Goal: Information Seeking & Learning: Check status

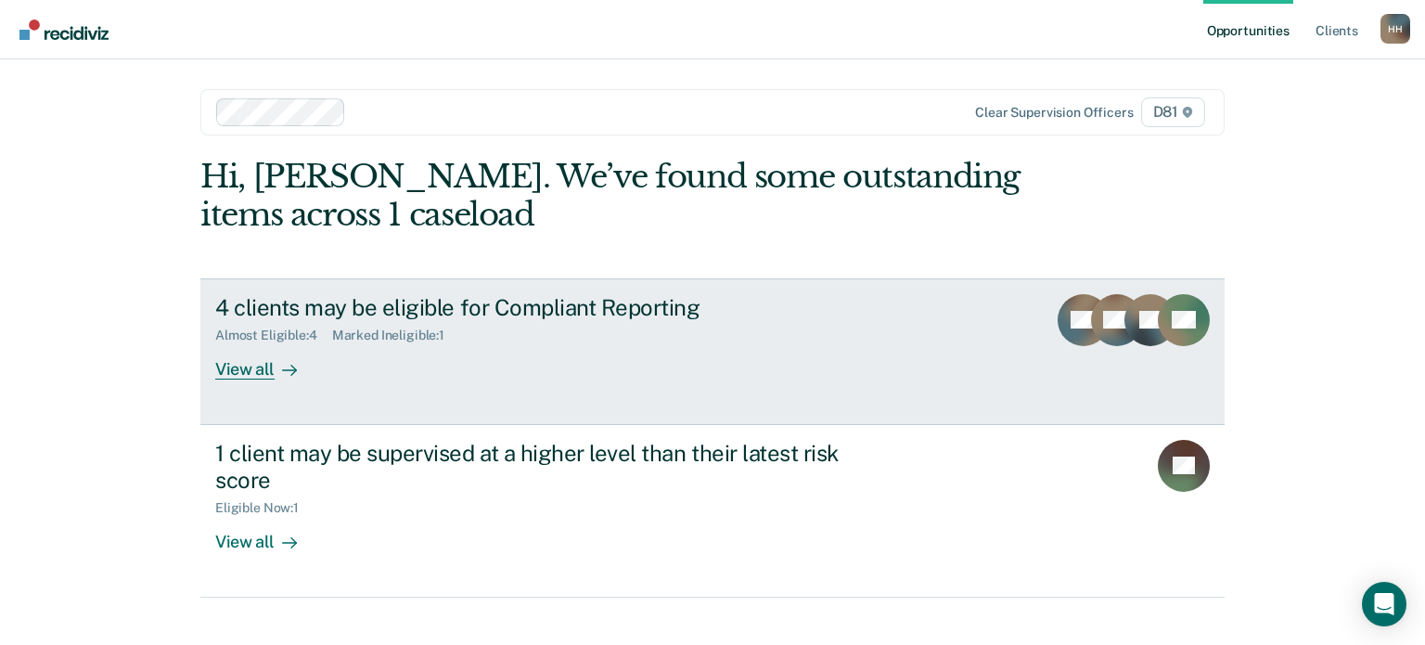
click at [768, 341] on div "Almost Eligible : 4 Marked Ineligible : 1" at bounding box center [540, 331] width 651 height 23
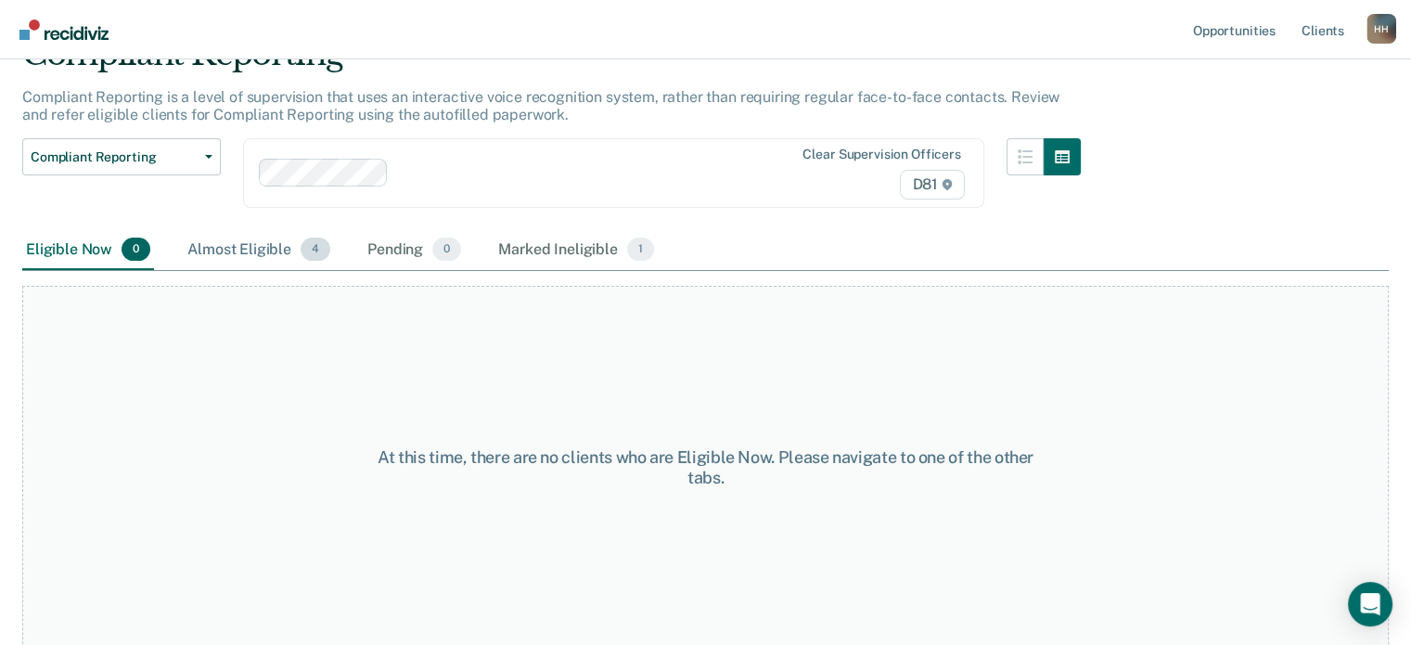
click at [298, 242] on div "Almost Eligible 4" at bounding box center [259, 250] width 150 height 41
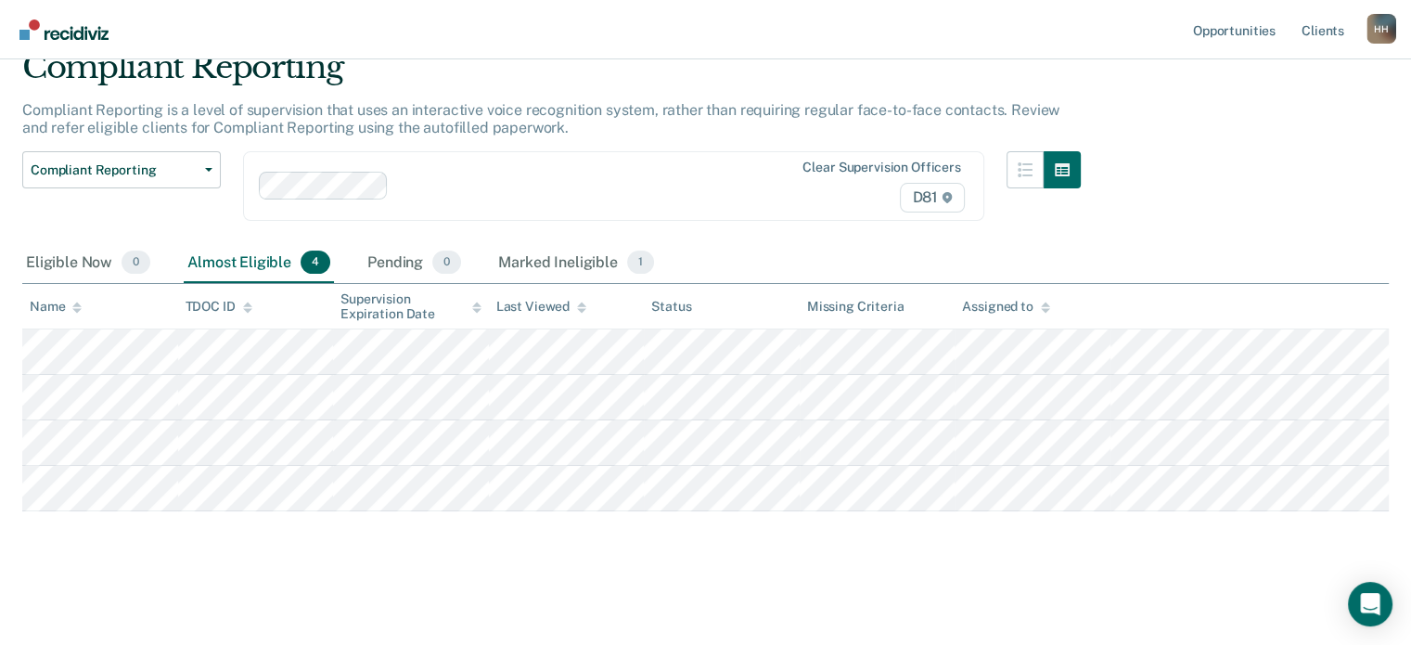
scroll to position [78, 0]
click at [520, 265] on div "Marked Ineligible 1" at bounding box center [576, 265] width 163 height 41
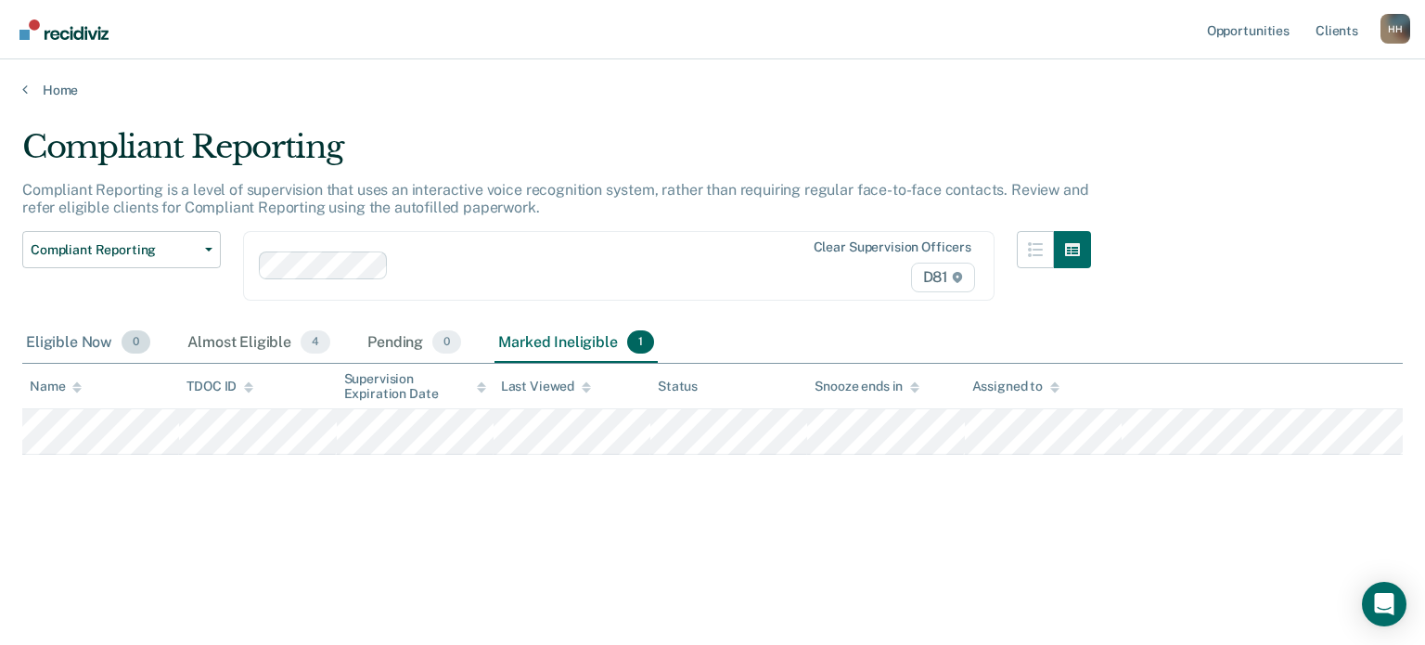
click at [75, 330] on div "Eligible Now 0" at bounding box center [88, 343] width 132 height 41
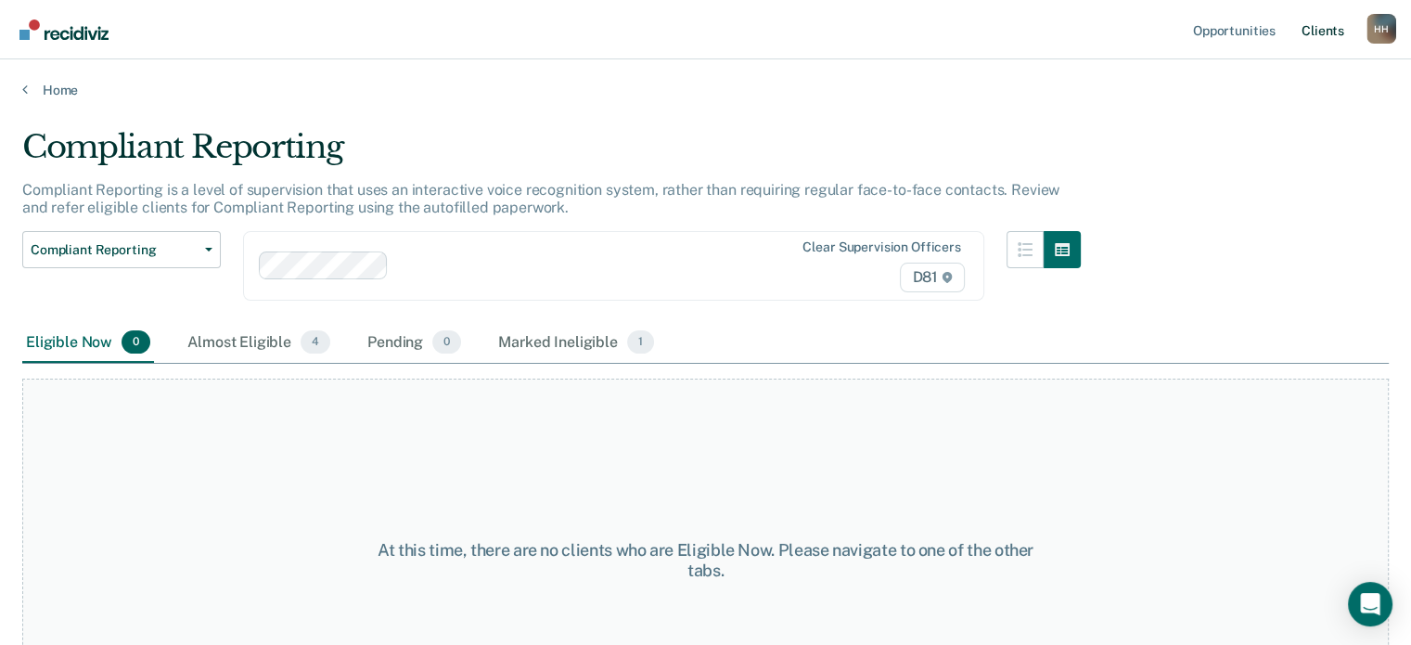
click at [1320, 31] on link "Client s" at bounding box center [1323, 29] width 50 height 59
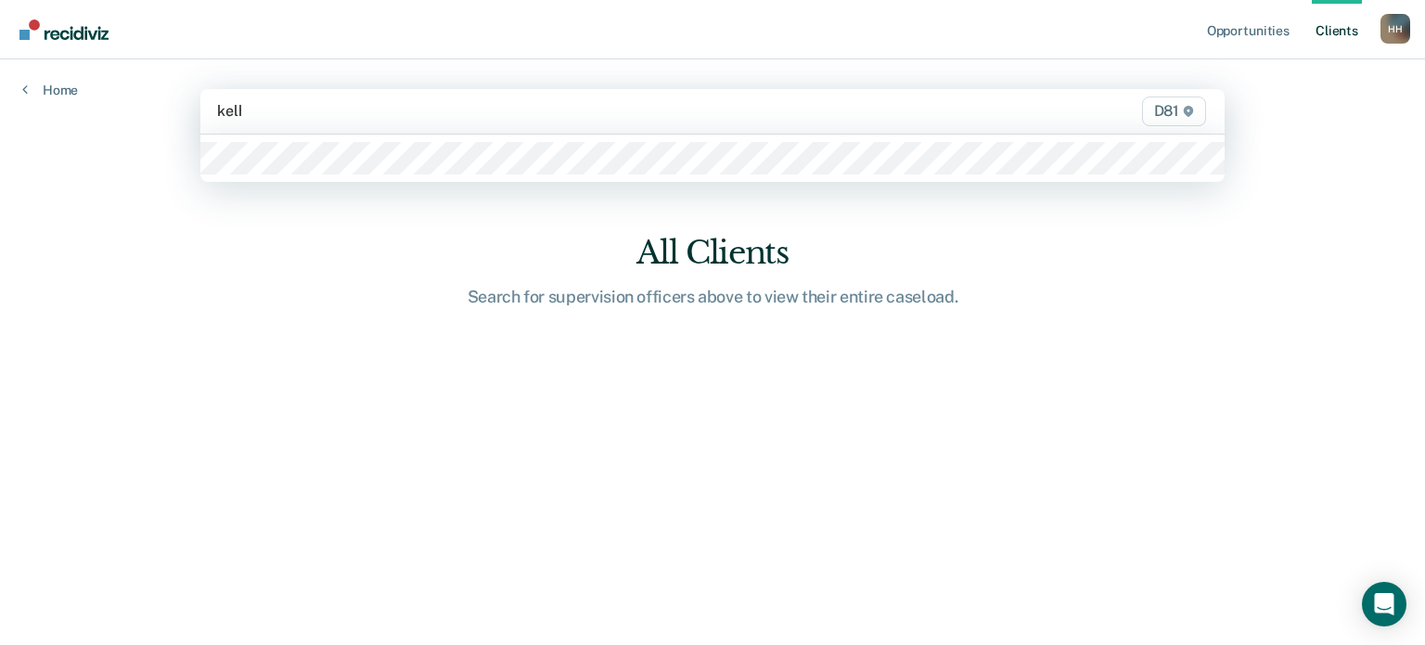
type input "kelhi"
type input "[PERSON_NAME]"
type input "jenn"
type input "tiff"
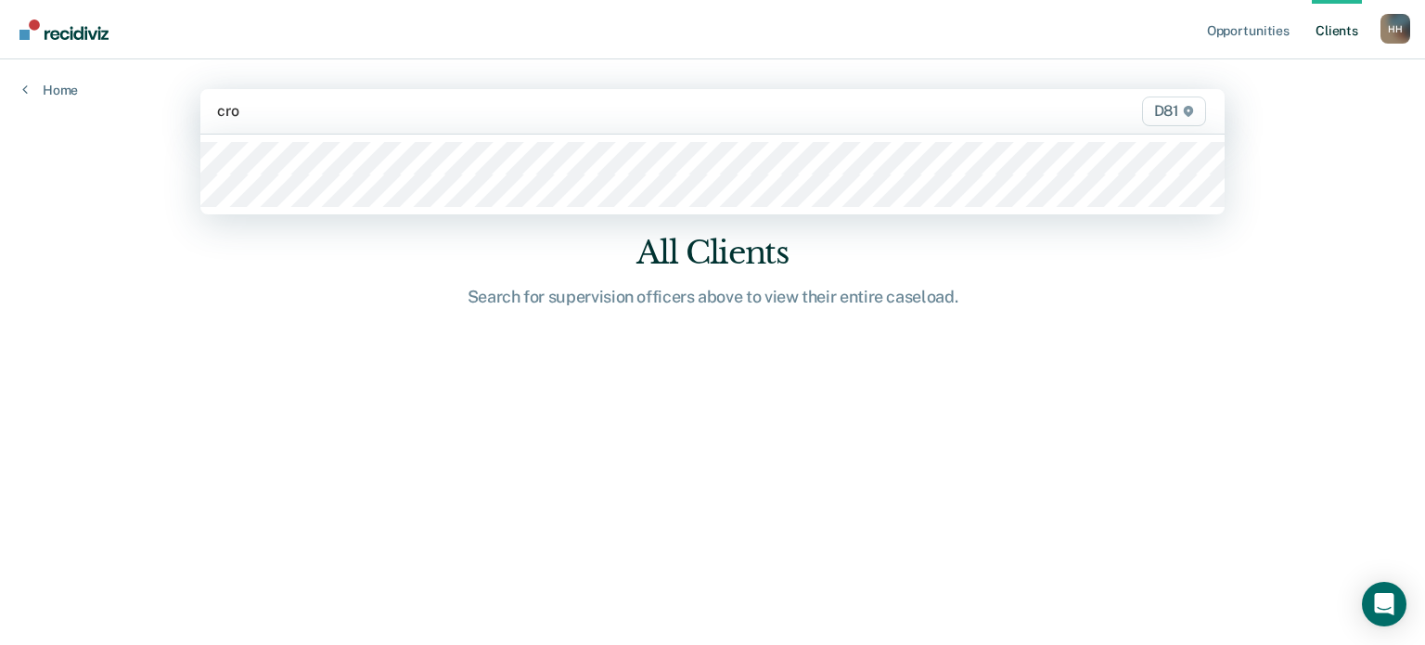
type input "crop"
